Goal: Go to known website: Access a specific website the user already knows

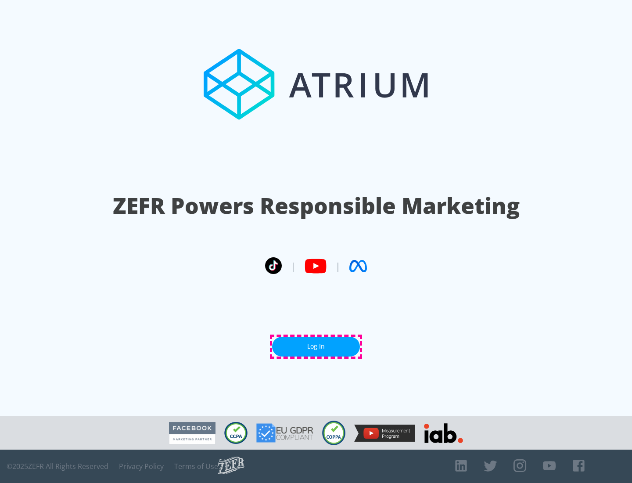
click at [316, 346] on link "Log In" at bounding box center [316, 346] width 88 height 20
